Goal: Transaction & Acquisition: Purchase product/service

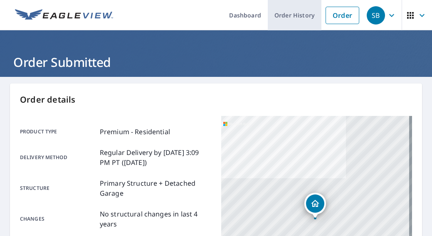
click at [300, 11] on link "Order History" at bounding box center [295, 15] width 54 height 30
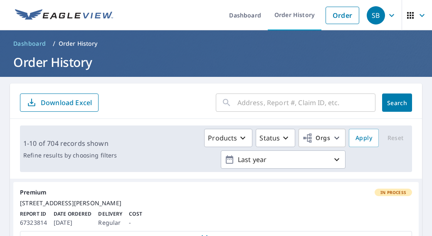
click at [314, 106] on input "text" at bounding box center [307, 102] width 138 height 23
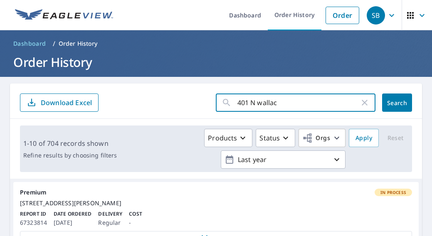
type input "401 N [PERSON_NAME]"
click button "Search" at bounding box center [397, 103] width 30 height 18
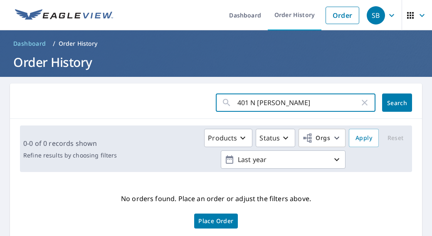
click at [317, 104] on input "401 N [PERSON_NAME]" at bounding box center [299, 102] width 122 height 23
type input "401 N [PERSON_NAME]"
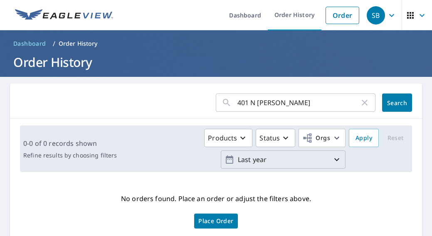
click at [280, 160] on p "Last year" at bounding box center [283, 160] width 97 height 15
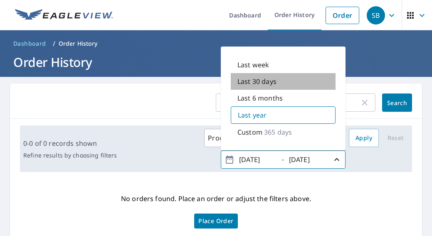
click at [279, 82] on div "Last 30 days" at bounding box center [283, 81] width 105 height 17
type input "[DATE]"
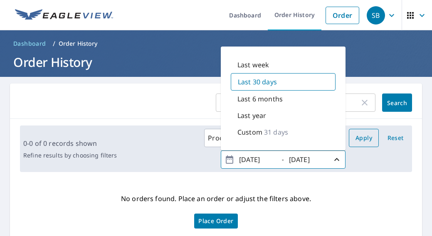
click at [364, 141] on span "Apply" at bounding box center [364, 138] width 17 height 10
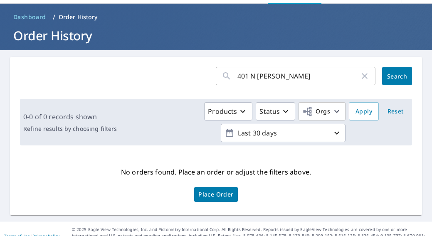
scroll to position [40, 0]
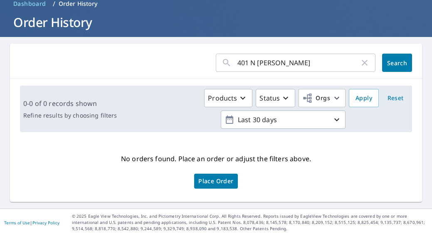
click at [375, 159] on div "No orders found. Place an order or adjust the filters above. Place Order" at bounding box center [216, 171] width 399 height 50
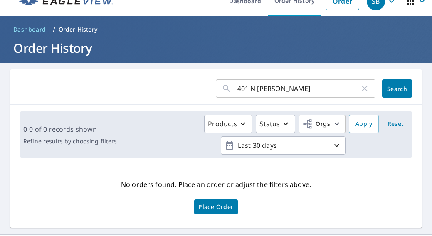
scroll to position [0, 0]
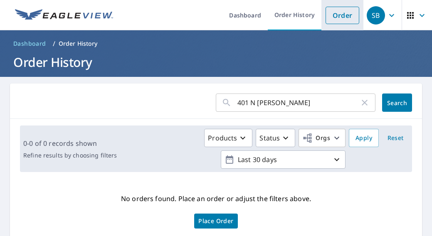
drag, startPoint x: 331, startPoint y: 13, endPoint x: 326, endPoint y: 16, distance: 5.2
click at [331, 13] on link "Order" at bounding box center [343, 15] width 34 height 17
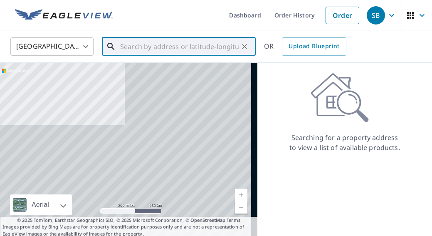
drag, startPoint x: 172, startPoint y: 47, endPoint x: 194, endPoint y: 46, distance: 22.5
click at [172, 47] on input "text" at bounding box center [179, 46] width 119 height 23
paste input "[STREET_ADDRESS][PERSON_NAME]"
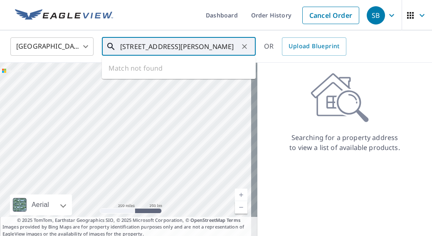
scroll to position [0, 5]
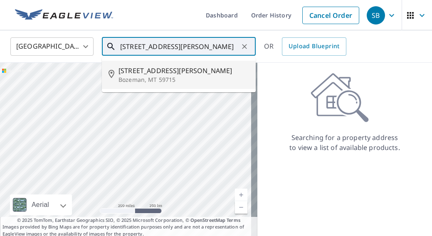
click at [178, 79] on p "Bozeman, MT 59715" at bounding box center [184, 80] width 131 height 8
type input "[STREET_ADDRESS][PERSON_NAME]"
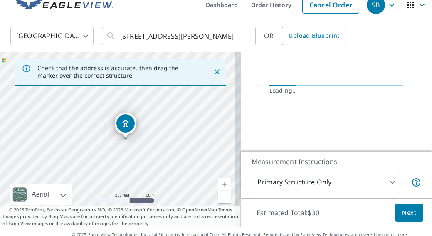
scroll to position [29, 0]
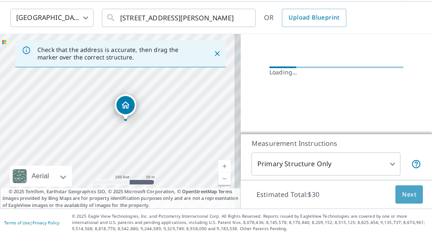
click at [403, 198] on span "Next" at bounding box center [409, 195] width 14 height 10
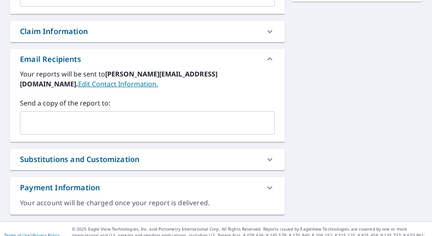
scroll to position [294, 0]
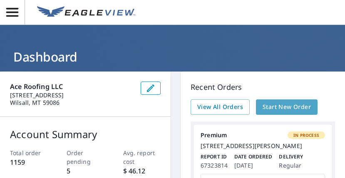
click at [289, 104] on span "Start New Order" at bounding box center [287, 107] width 48 height 10
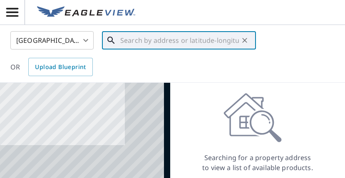
click at [172, 45] on input "text" at bounding box center [179, 40] width 119 height 23
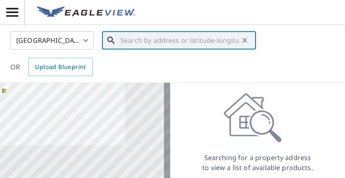
paste input "1165 Stewart Loop, Bozeman MT 59718"
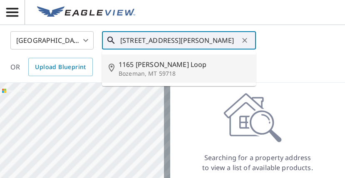
click at [171, 66] on span "1165 Stewart Loop" at bounding box center [184, 65] width 131 height 10
type input "1165 Stewart Loop Bozeman, MT 59718"
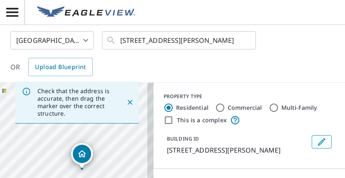
scroll to position [111, 0]
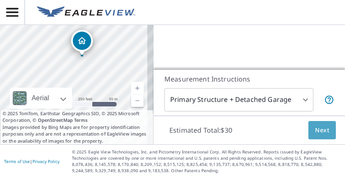
click at [315, 127] on span "Next" at bounding box center [322, 130] width 14 height 10
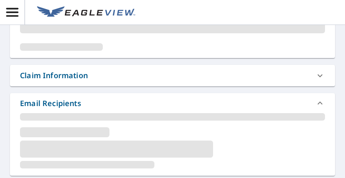
scroll to position [326, 0]
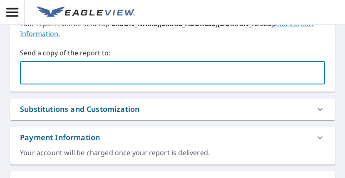
click at [102, 65] on input "text" at bounding box center [166, 73] width 285 height 16
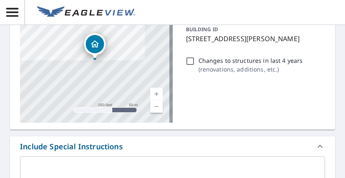
scroll to position [0, 0]
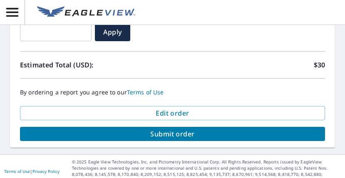
type input "jjorge@aceroofingmt.com"
click at [176, 129] on span "Submit order" at bounding box center [173, 133] width 292 height 9
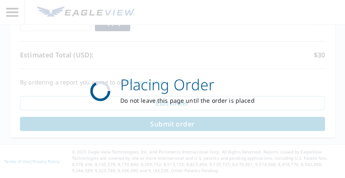
scroll to position [487, 0]
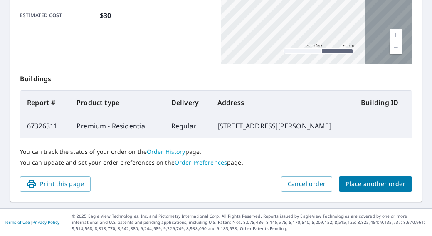
scroll to position [261, 0]
